Goal: Information Seeking & Learning: Learn about a topic

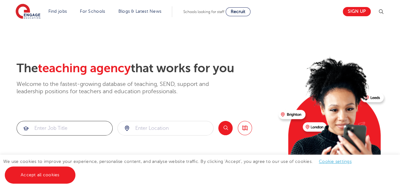
click at [65, 121] on input "search" at bounding box center [64, 128] width 95 height 14
click at [145, 131] on input "search" at bounding box center [165, 128] width 95 height 14
click at [220, 126] on button "Search" at bounding box center [225, 128] width 14 height 14
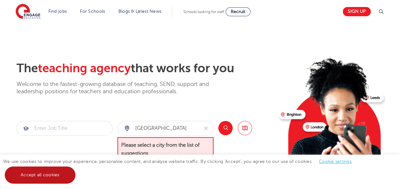
click at [55, 178] on link "Accept all cookies" at bounding box center [40, 174] width 71 height 17
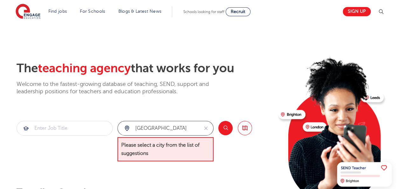
click at [163, 124] on input "surrey" at bounding box center [158, 128] width 81 height 14
click at [127, 130] on div "surrey" at bounding box center [158, 128] width 81 height 14
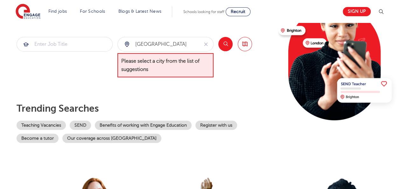
scroll to position [86, 0]
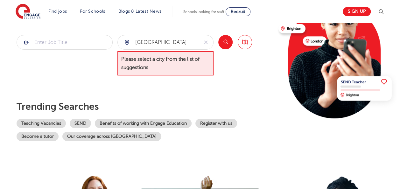
click at [193, 108] on p "Trending searches" at bounding box center [145, 106] width 257 height 11
click at [161, 45] on input "surrey" at bounding box center [158, 42] width 81 height 14
click at [155, 61] on span "Please select a city from the list of suggestions" at bounding box center [165, 63] width 96 height 25
click at [179, 40] on input "surrey" at bounding box center [158, 42] width 81 height 14
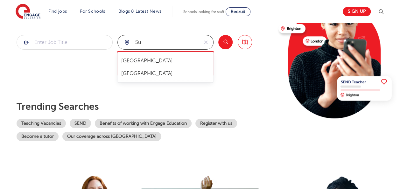
type input "s"
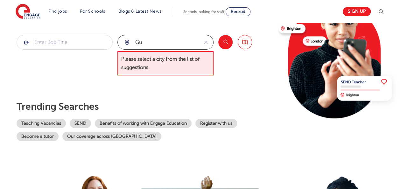
type input "g"
type input "s"
click button "Submit" at bounding box center [0, 0] width 0 height 0
click at [223, 40] on button "Search" at bounding box center [225, 42] width 14 height 14
click at [154, 53] on span "Please select a city from the list of suggestions" at bounding box center [165, 63] width 96 height 25
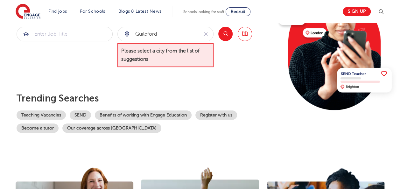
scroll to position [6, 0]
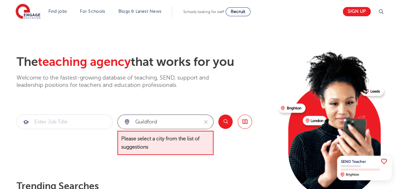
click at [166, 122] on input "guildford" at bounding box center [158, 122] width 81 height 14
type input "g"
click button "Submit" at bounding box center [0, 0] width 0 height 0
click at [128, 121] on div "slough" at bounding box center [158, 122] width 81 height 14
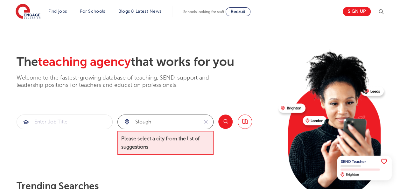
click at [150, 124] on input "slough" at bounding box center [158, 122] width 81 height 14
type input "s"
click at [126, 120] on div at bounding box center [165, 122] width 95 height 14
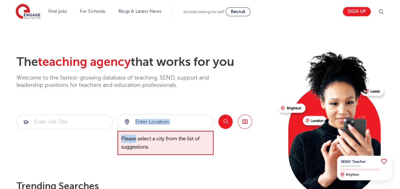
click at [126, 120] on div at bounding box center [165, 122] width 95 height 14
drag, startPoint x: 126, startPoint y: 120, endPoint x: 147, endPoint y: 39, distance: 84.2
click at [147, 39] on section "The teaching agency that works for you Welcome to the fastest-growing database …" at bounding box center [200, 128] width 400 height 222
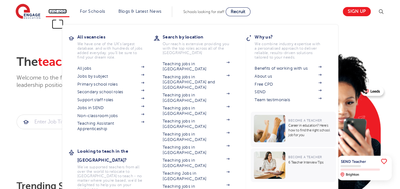
click at [63, 12] on link "Find jobs" at bounding box center [57, 11] width 19 height 5
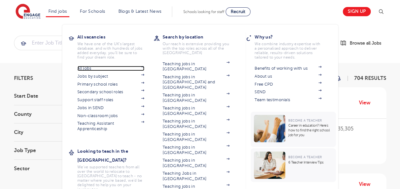
click at [88, 68] on link "All jobs" at bounding box center [110, 68] width 67 height 5
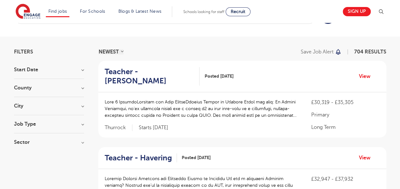
scroll to position [28, 0]
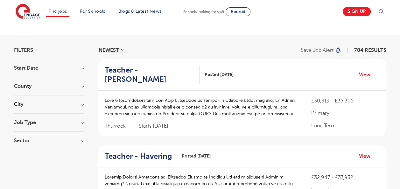
click at [83, 85] on h3 "County" at bounding box center [49, 86] width 70 height 5
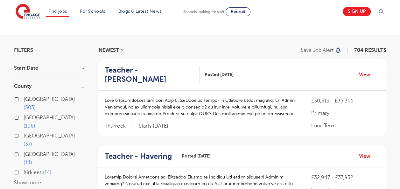
click at [23, 180] on button "Show more" at bounding box center [27, 183] width 27 height 6
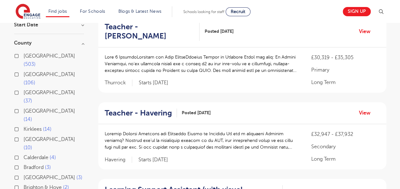
scroll to position [74, 0]
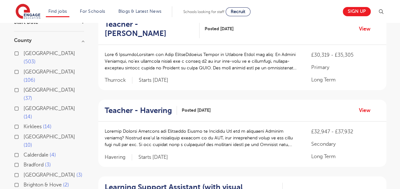
click at [31, 69] on span "[GEOGRAPHIC_DATA]" at bounding box center [50, 72] width 52 height 6
click at [28, 69] on input "Hertfordshire 106" at bounding box center [26, 71] width 4 height 4
checkbox input "true"
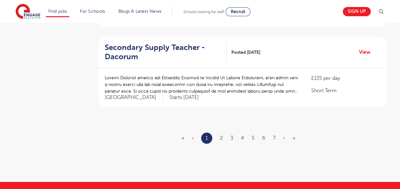
scroll to position [783, 0]
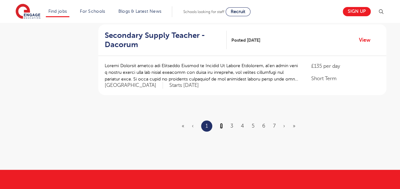
click at [220, 123] on link "2" at bounding box center [221, 126] width 3 height 6
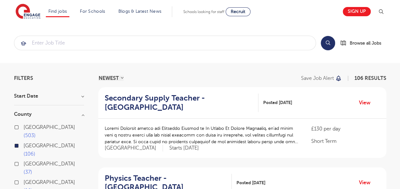
click at [40, 179] on span "East Sussex" at bounding box center [50, 182] width 52 height 6
click at [28, 179] on input "East Sussex 14" at bounding box center [26, 181] width 4 height 4
checkbox input "true"
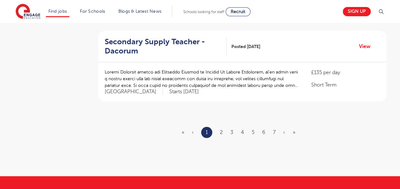
scroll to position [752, 0]
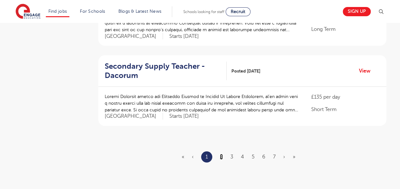
click at [222, 155] on link "2" at bounding box center [221, 157] width 3 height 6
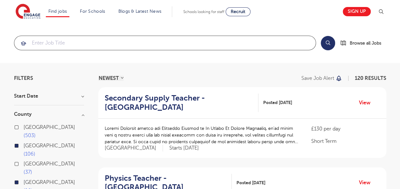
click at [158, 46] on input "search" at bounding box center [164, 43] width 301 height 14
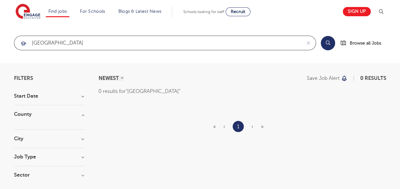
type input "surrey"
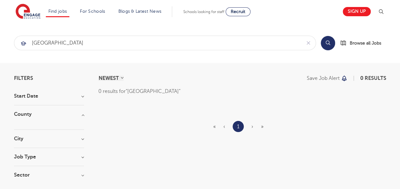
click at [325, 42] on button "Search" at bounding box center [328, 43] width 14 height 14
click at [362, 42] on span "Browse all Jobs" at bounding box center [366, 42] width 32 height 7
click at [358, 43] on span "Browse all Jobs" at bounding box center [366, 42] width 32 height 7
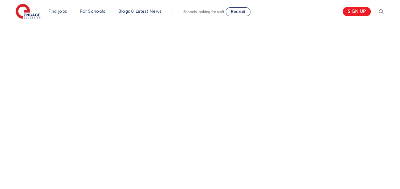
scroll to position [85, 0]
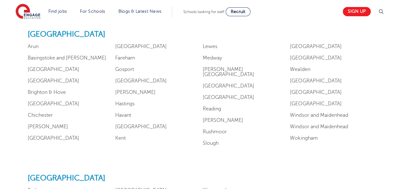
scroll to position [598, 0]
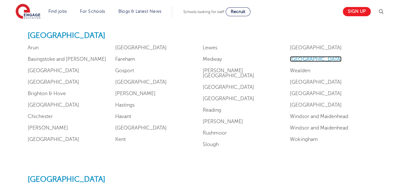
click at [300, 58] on link "[GEOGRAPHIC_DATA]" at bounding box center [316, 59] width 52 height 6
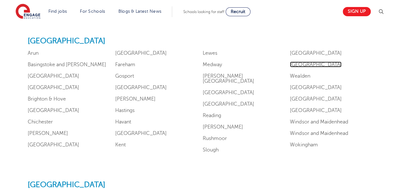
scroll to position [591, 0]
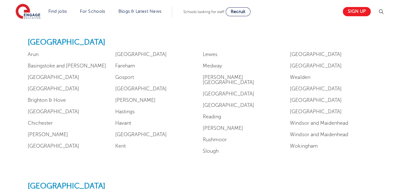
click at [44, 72] on ul "Arun Basingstoke and Deane Berkshire Bracknell Forest Brighton & Hove Buckingha…" at bounding box center [200, 104] width 345 height 104
click at [43, 76] on link "Berkshire" at bounding box center [54, 77] width 52 height 6
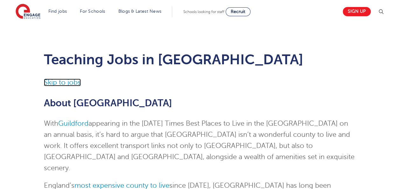
click at [51, 82] on link "Skip to jobs" at bounding box center [62, 83] width 37 height 8
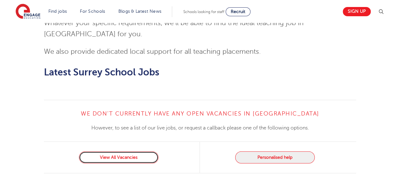
click at [116, 151] on link "View All Vacancies" at bounding box center [119, 157] width 80 height 12
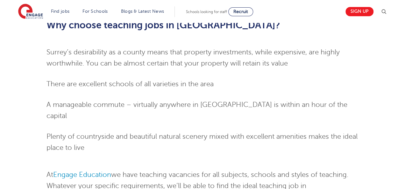
scroll to position [742, 0]
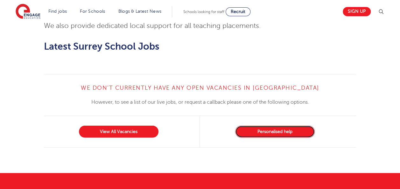
click at [289, 126] on button "Personalised help" at bounding box center [275, 132] width 80 height 12
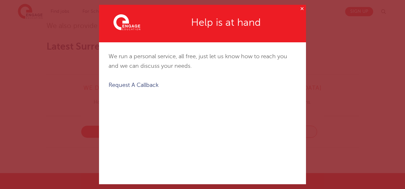
drag, startPoint x: 297, startPoint y: 54, endPoint x: 296, endPoint y: 58, distance: 3.6
click at [296, 58] on div "We run a personal service, all free, just let us know how to reach you and we c…" at bounding box center [202, 56] width 207 height 28
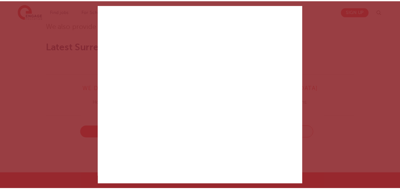
scroll to position [87, 0]
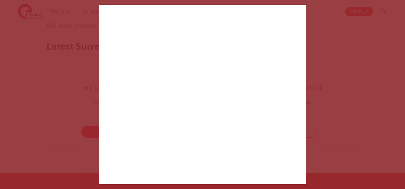
click at [327, 21] on div "✕ Created with Sketch. Help is at hand We run a personal service, all free, jus…" at bounding box center [202, 94] width 405 height 189
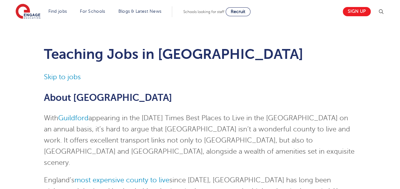
scroll to position [0, 0]
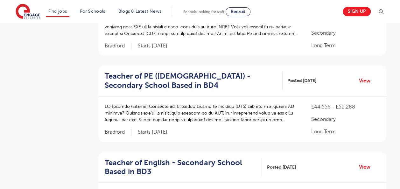
scroll to position [454, 0]
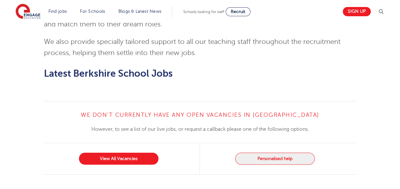
scroll to position [745, 0]
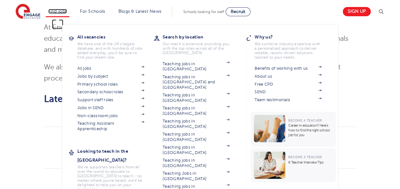
click at [62, 11] on link "Find jobs" at bounding box center [57, 11] width 19 height 5
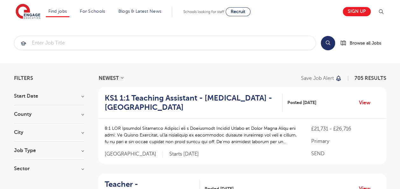
click at [31, 113] on h3 "County" at bounding box center [49, 114] width 70 height 5
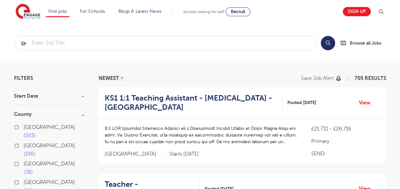
click at [24, 142] on label "[GEOGRAPHIC_DATA] 106" at bounding box center [54, 150] width 60 height 17
click at [24, 143] on input "[GEOGRAPHIC_DATA] 106" at bounding box center [26, 145] width 4 height 4
checkbox input "true"
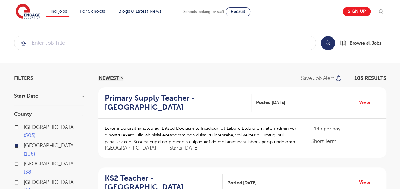
click at [35, 151] on span "106" at bounding box center [30, 154] width 12 height 6
click at [28, 143] on input "[GEOGRAPHIC_DATA] 106" at bounding box center [26, 145] width 4 height 4
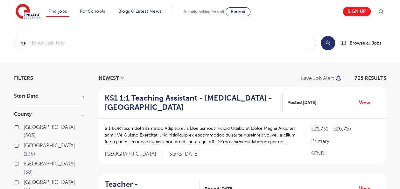
click at [24, 178] on label "[GEOGRAPHIC_DATA] 14" at bounding box center [54, 186] width 60 height 17
click at [24, 179] on input "[GEOGRAPHIC_DATA] 14" at bounding box center [26, 181] width 4 height 4
checkbox input "true"
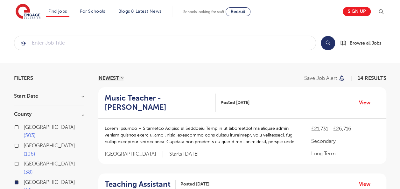
checkbox input "true"
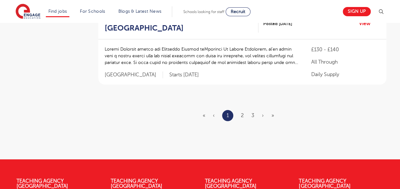
scroll to position [855, 0]
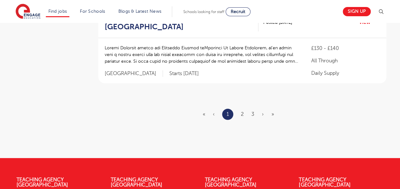
click at [244, 110] on li "2" at bounding box center [242, 114] width 3 height 8
click at [244, 111] on link "2" at bounding box center [242, 114] width 3 height 6
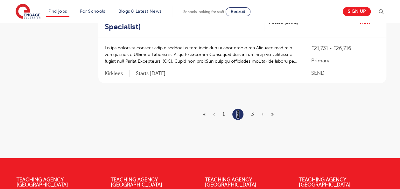
scroll to position [0, 0]
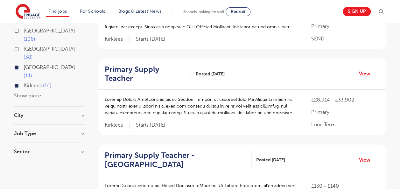
scroll to position [122, 0]
